Goal: Book appointment/travel/reservation

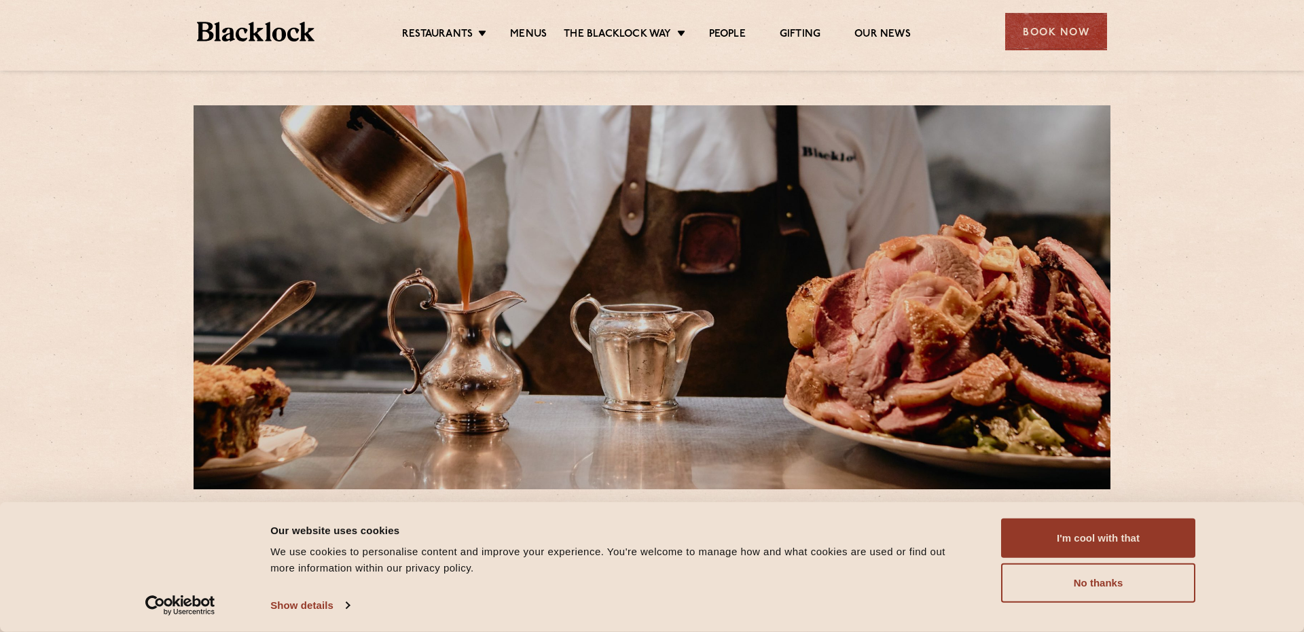
drag, startPoint x: 1111, startPoint y: 540, endPoint x: 942, endPoint y: 490, distance: 176.5
click at [1107, 539] on button "I'm cool with that" at bounding box center [1098, 537] width 194 height 39
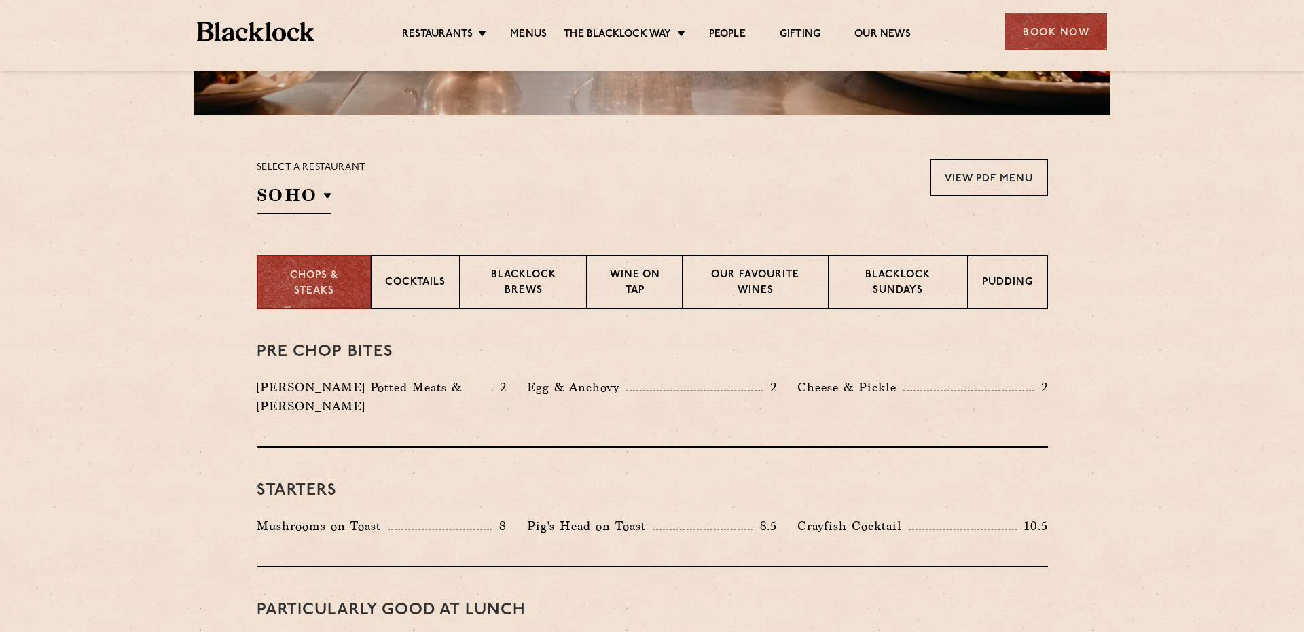
scroll to position [376, 0]
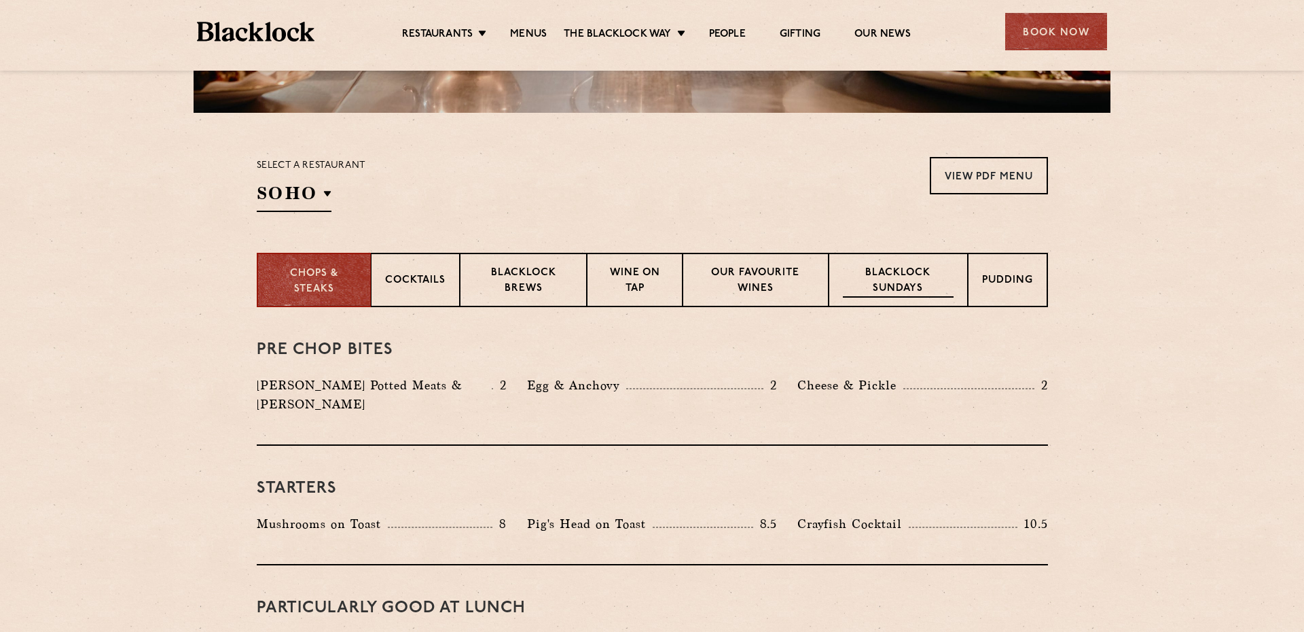
click at [885, 279] on p "Blacklock Sundays" at bounding box center [898, 282] width 110 height 32
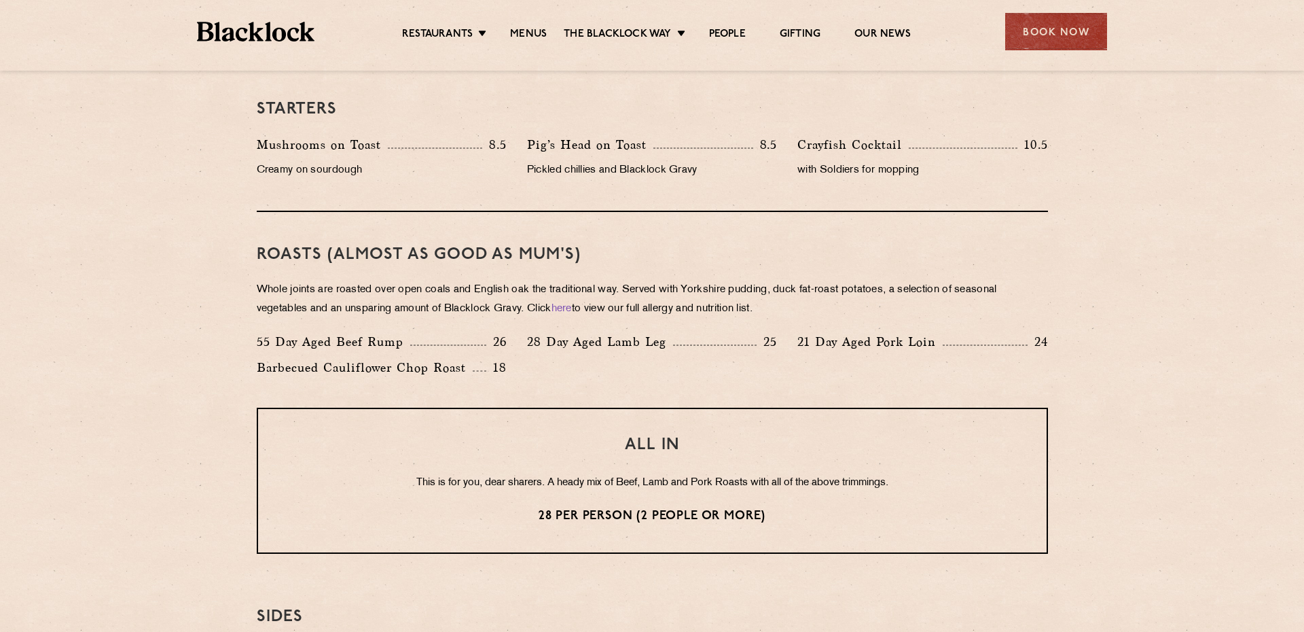
scroll to position [840, 0]
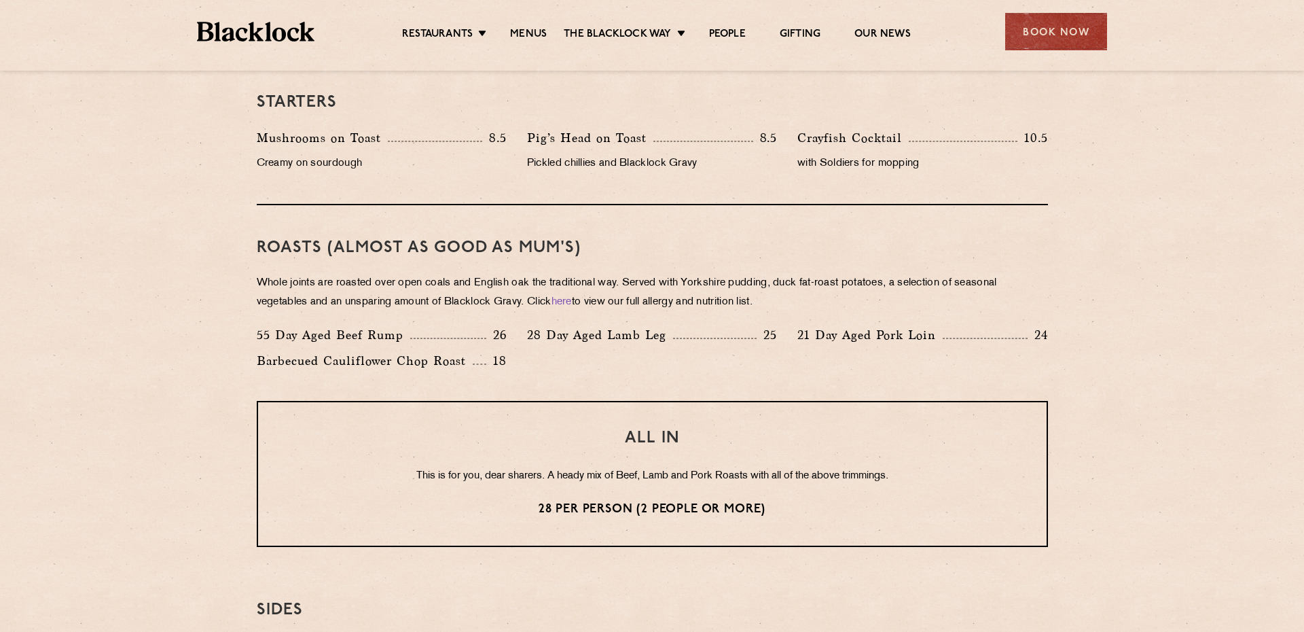
drag, startPoint x: 377, startPoint y: 282, endPoint x: 922, endPoint y: 309, distance: 545.6
click at [922, 309] on p "Whole joints are roasted over open coals and English oak the traditional way. S…" at bounding box center [653, 293] width 792 height 38
click at [1137, 295] on section "Eye openers If you had a big [DATE] or need a little booster to kickstart your …" at bounding box center [652, 396] width 1304 height 1105
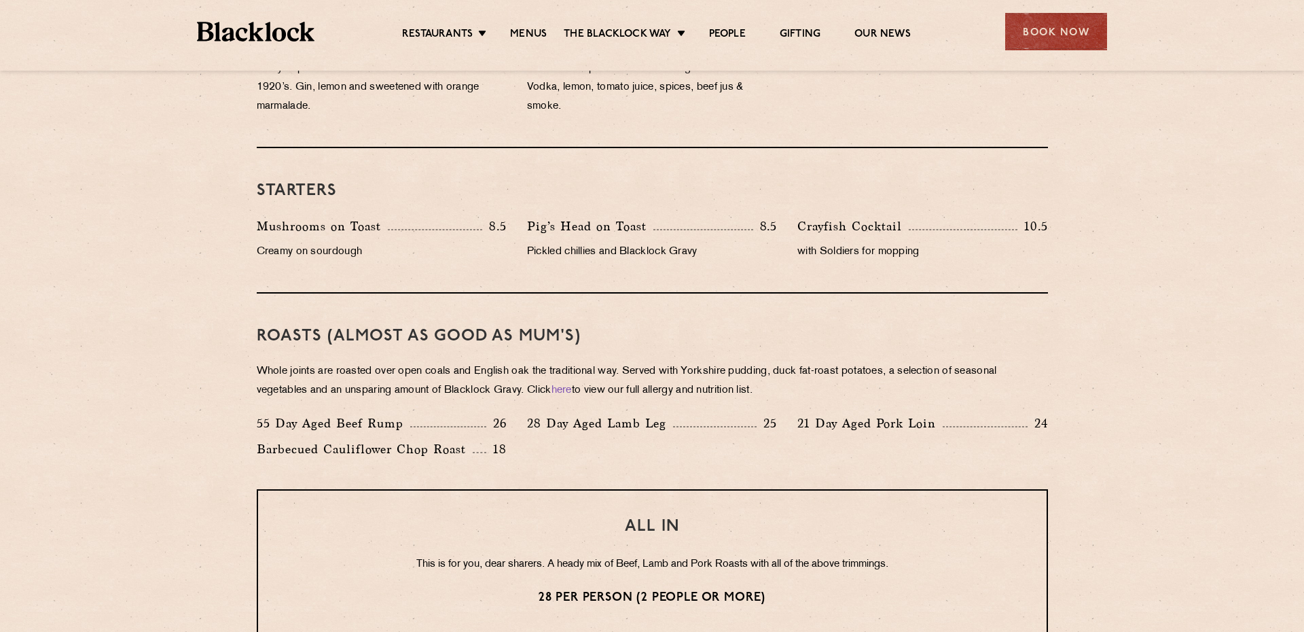
scroll to position [741, 0]
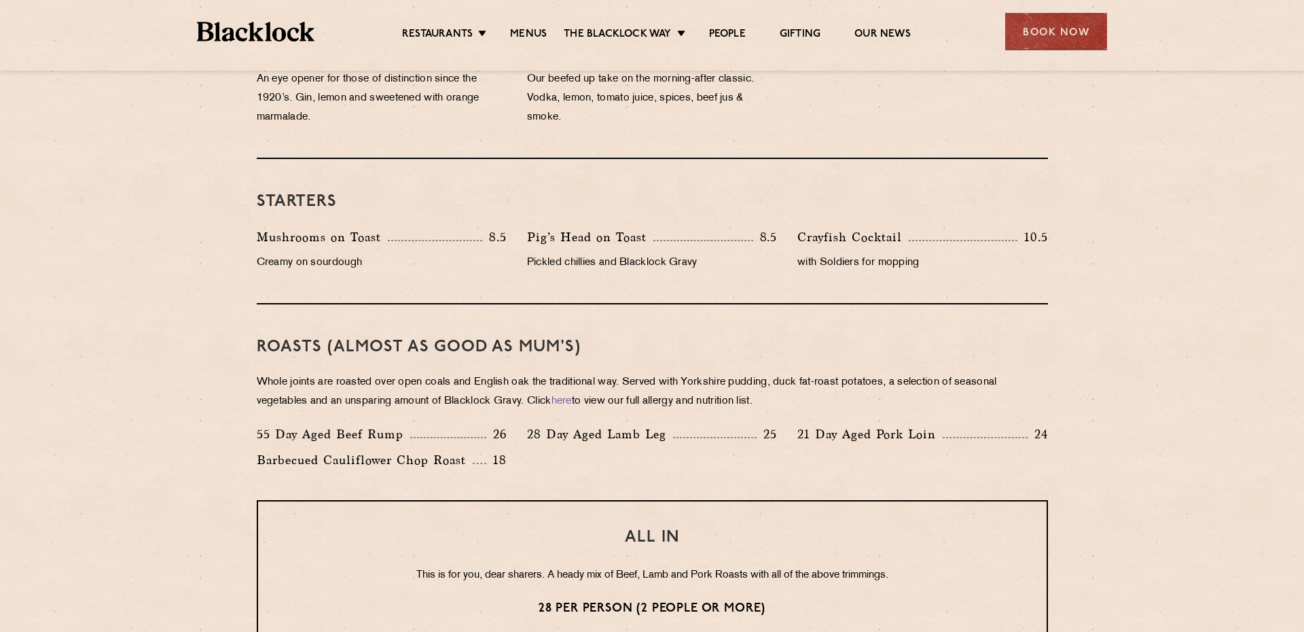
click at [1061, 41] on div "Book Now" at bounding box center [1057, 31] width 102 height 37
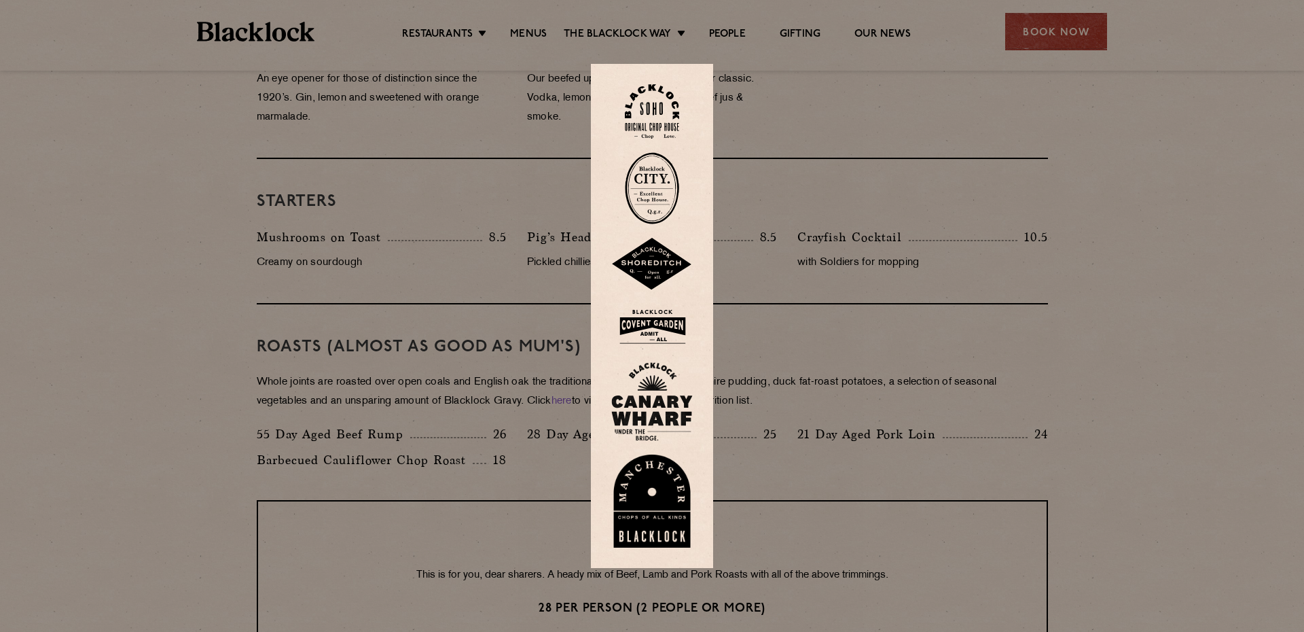
click at [661, 101] on img at bounding box center [652, 111] width 54 height 55
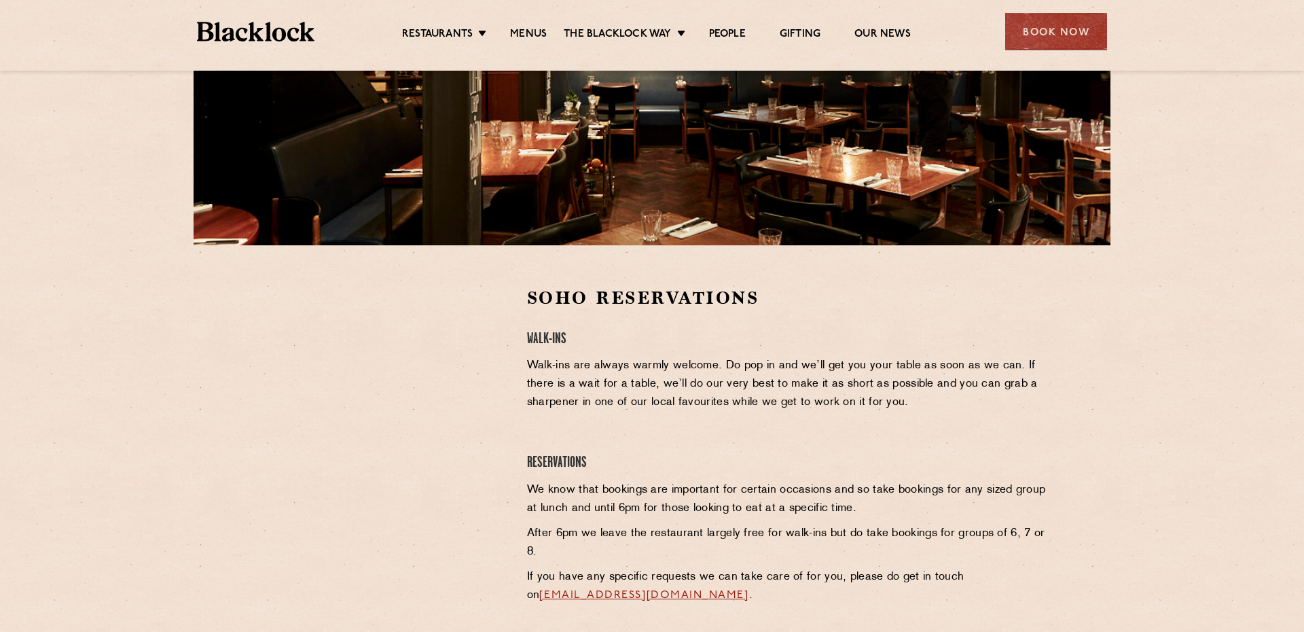
scroll to position [384, 0]
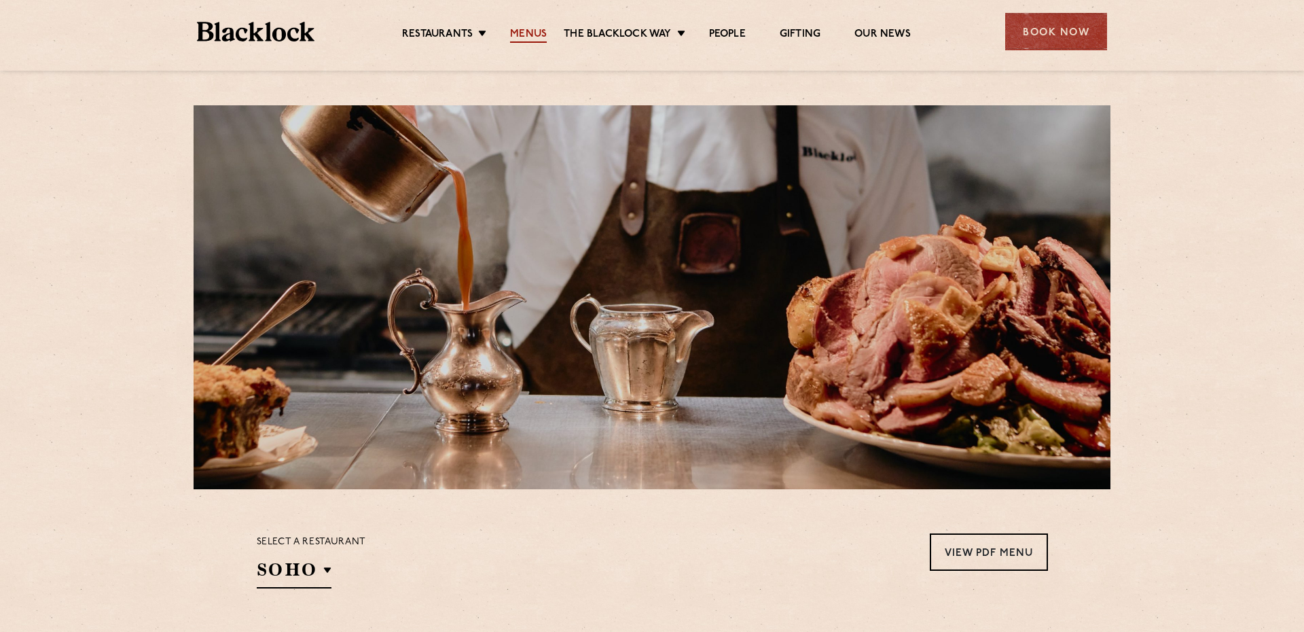
click at [531, 37] on link "Menus" at bounding box center [528, 35] width 37 height 15
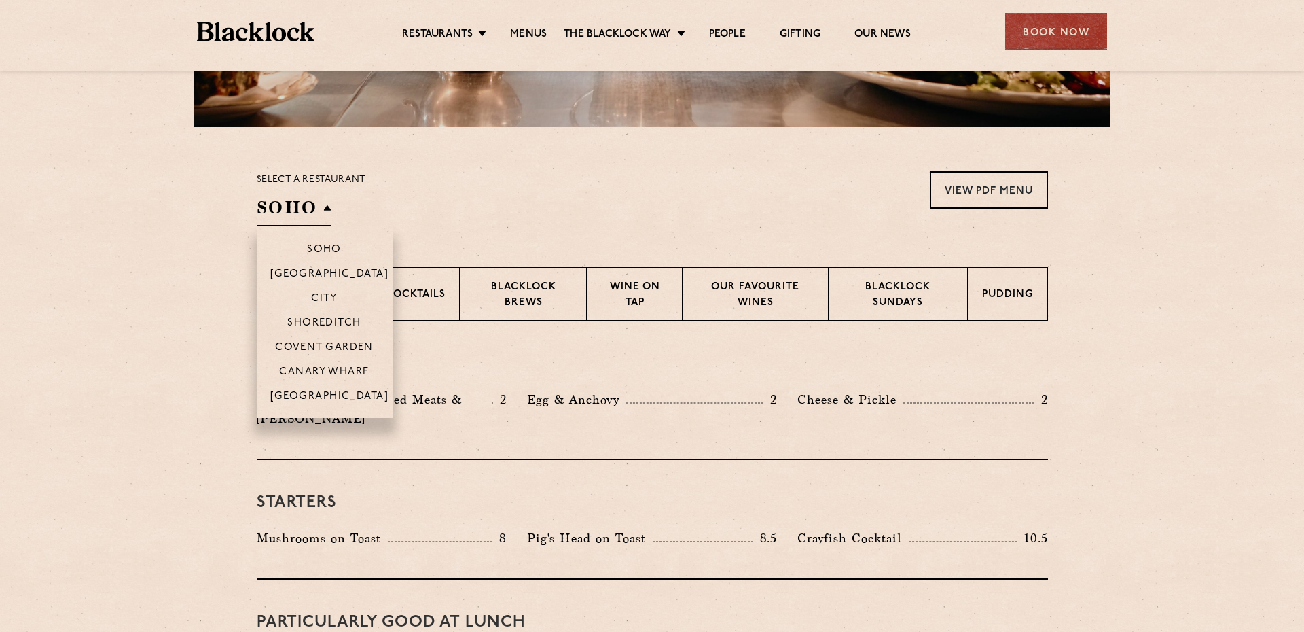
scroll to position [366, 0]
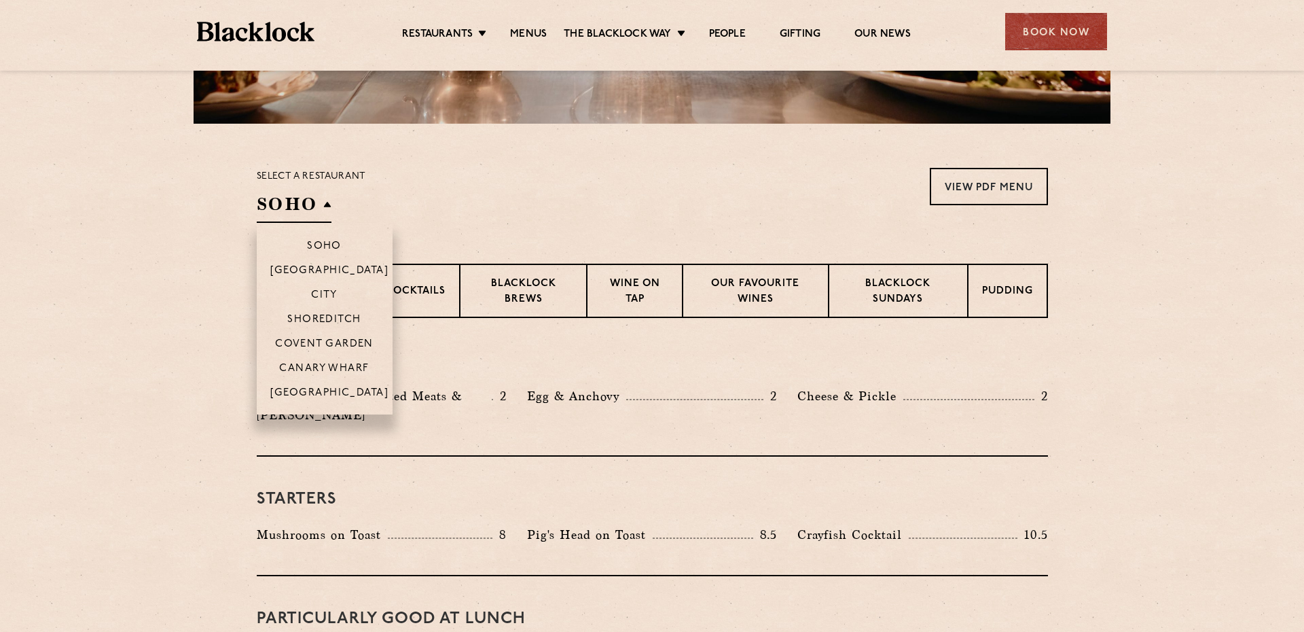
click at [285, 196] on h2 "SOHO" at bounding box center [294, 207] width 75 height 31
click at [329, 346] on p "Covent Garden" at bounding box center [324, 345] width 99 height 14
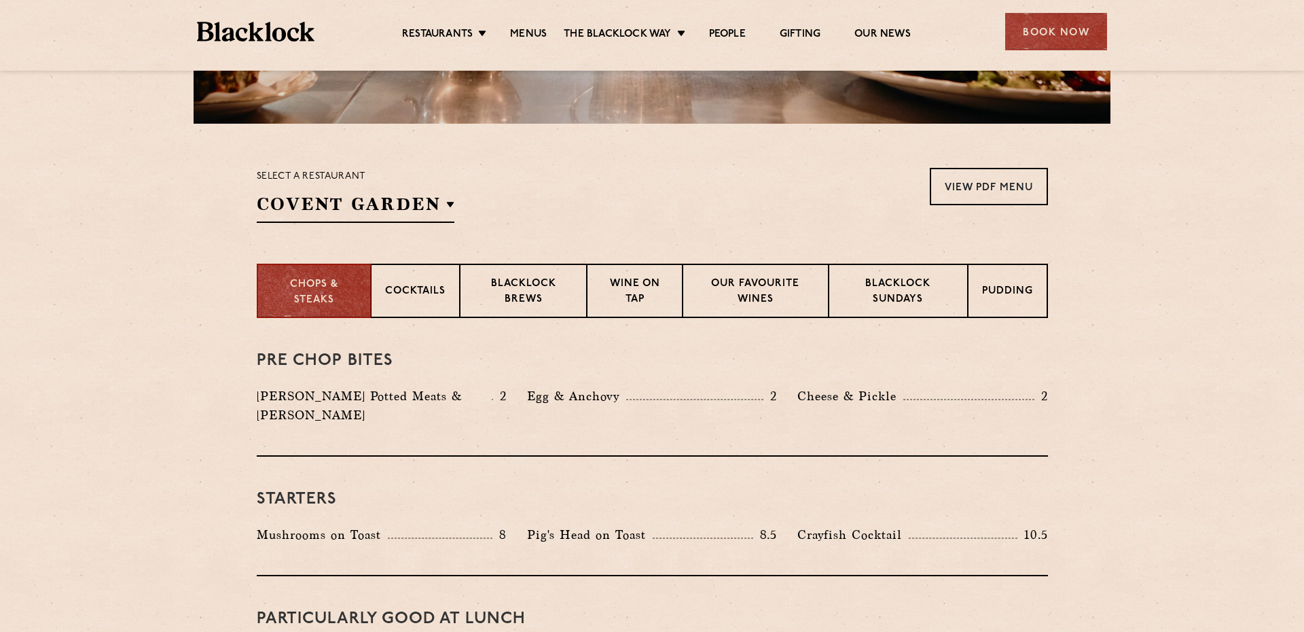
click at [615, 192] on div "Select a restaurant Covent Garden Soho Birmingham City Shoreditch Covent Garden…" at bounding box center [653, 195] width 792 height 55
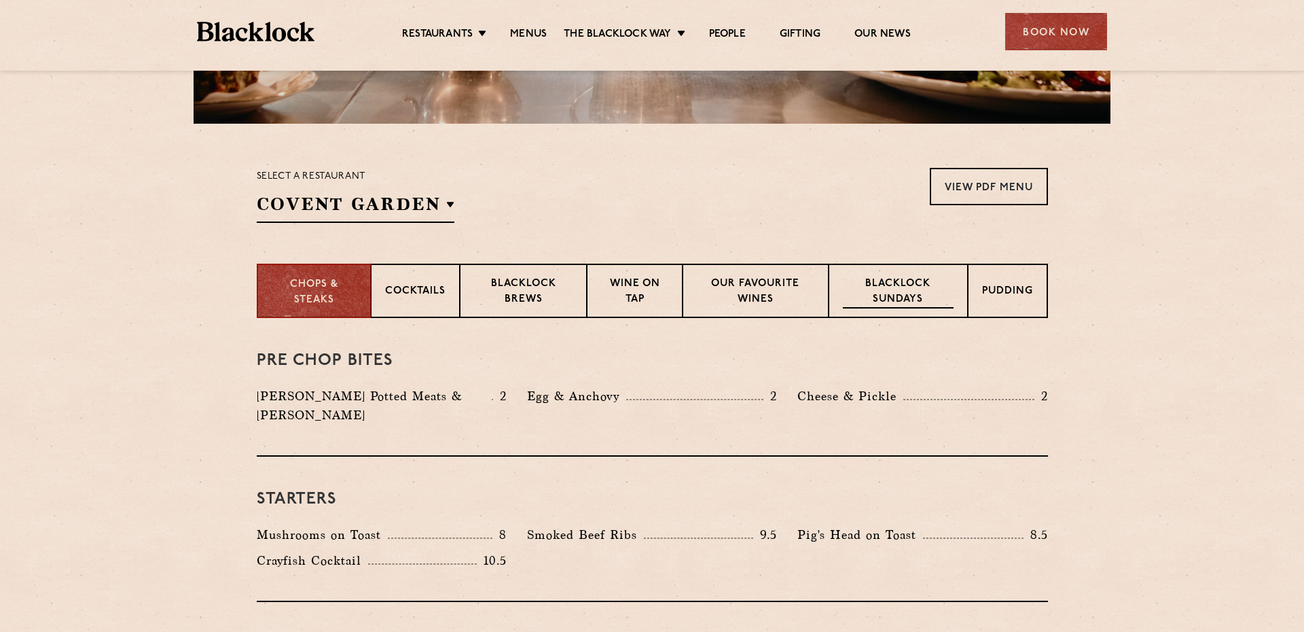
click at [907, 285] on p "Blacklock Sundays" at bounding box center [898, 293] width 110 height 32
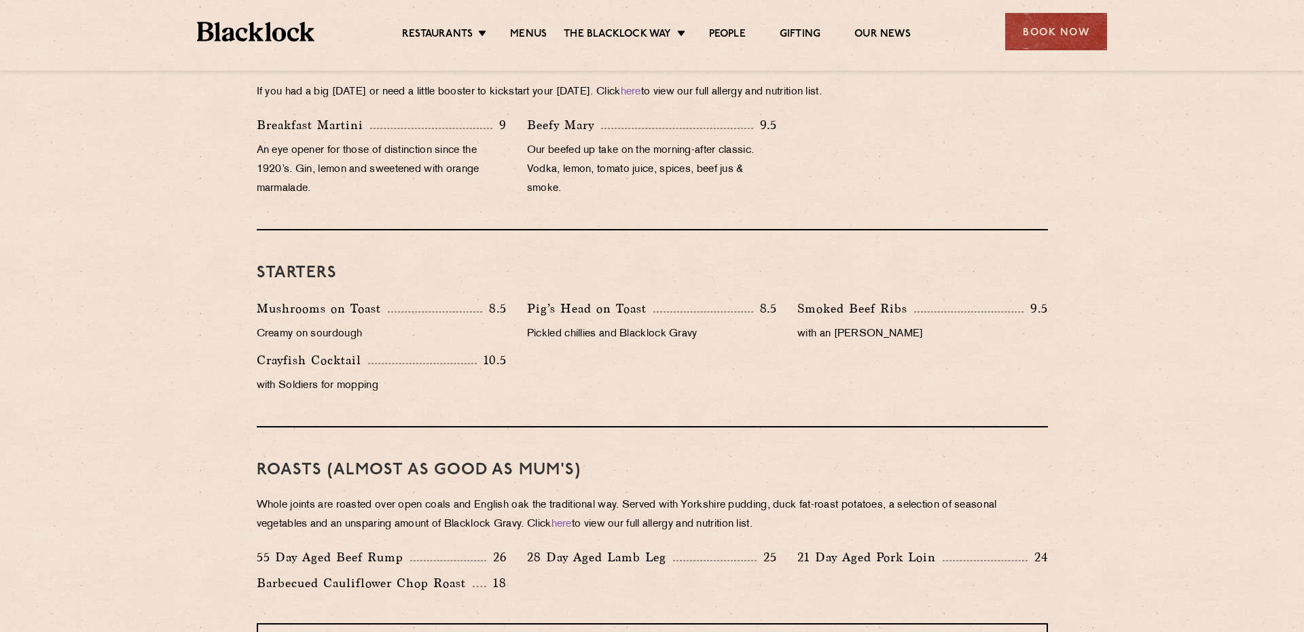
scroll to position [1541, 0]
